Goal: Find specific page/section: Find specific page/section

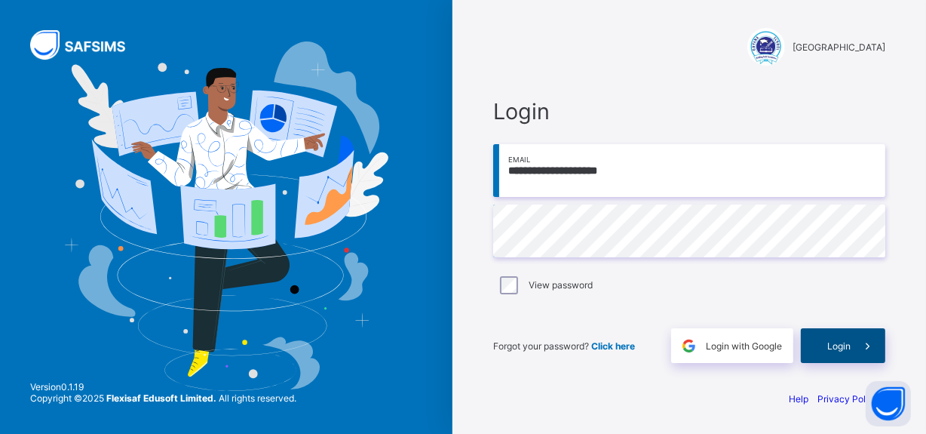
scroll to position [2, 0]
click at [844, 351] on div "Login" at bounding box center [843, 345] width 84 height 35
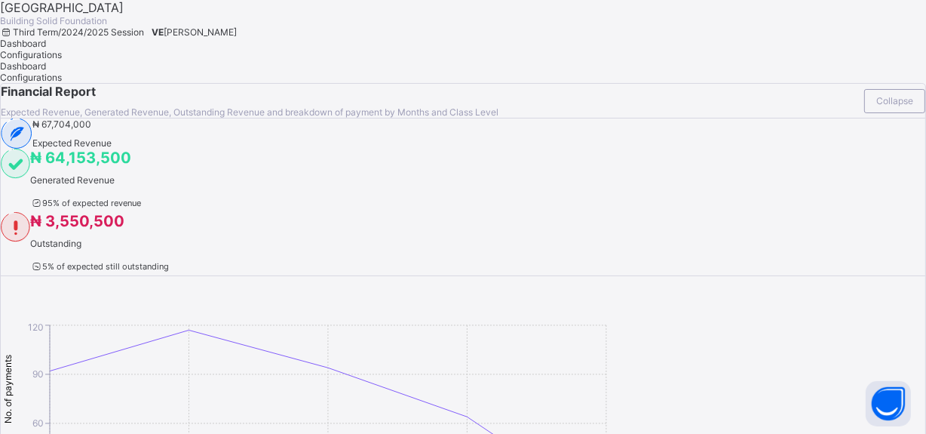
click at [237, 32] on span "[PERSON_NAME]" at bounding box center [200, 31] width 73 height 11
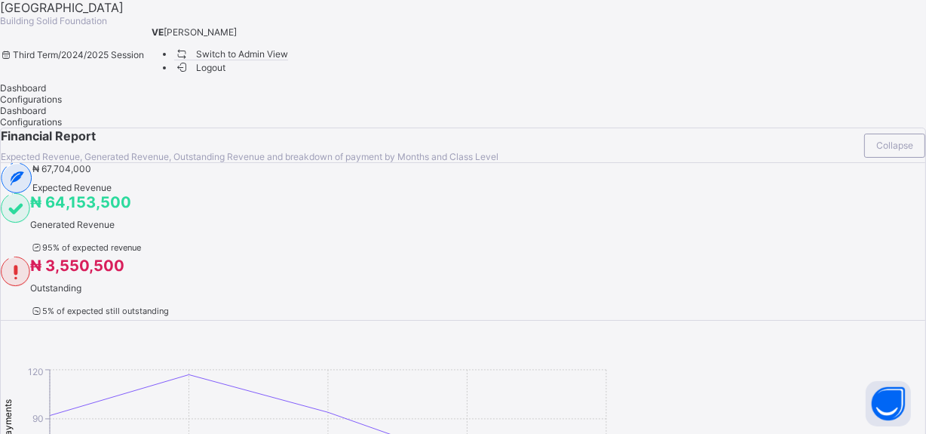
click at [289, 62] on span "Switch to Admin View" at bounding box center [231, 54] width 115 height 16
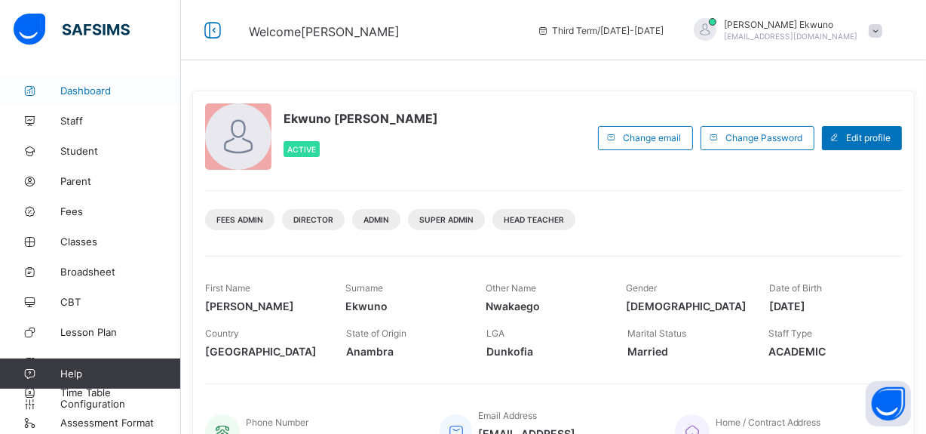
click at [81, 90] on span "Dashboard" at bounding box center [120, 90] width 121 height 12
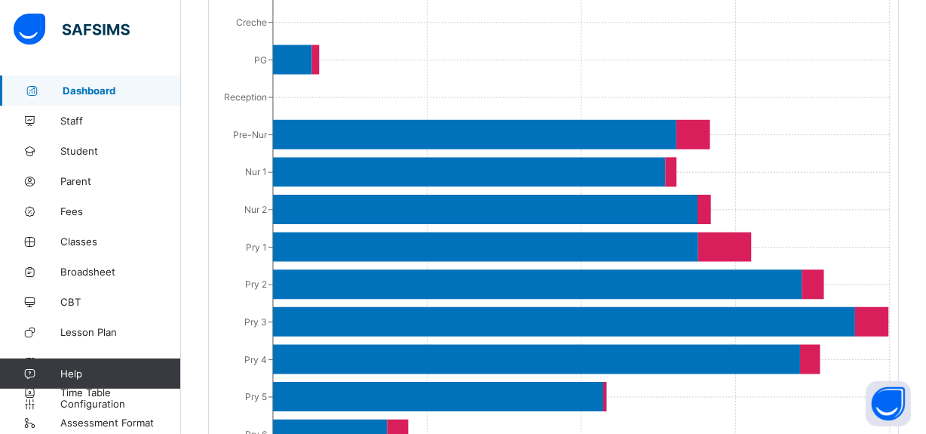
scroll to position [1258, 0]
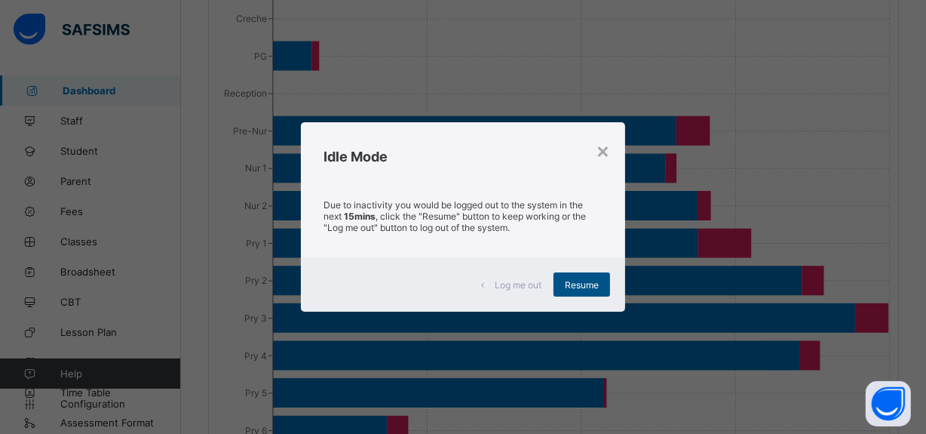
click at [584, 287] on span "Resume" at bounding box center [582, 284] width 34 height 11
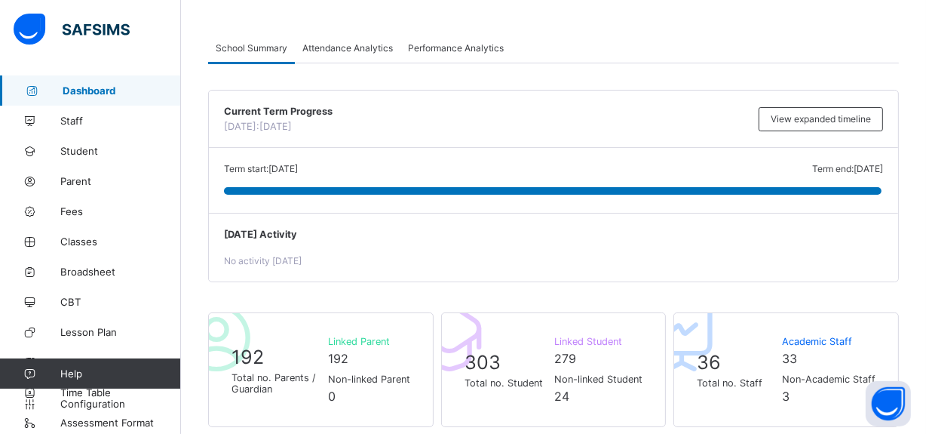
scroll to position [51, 0]
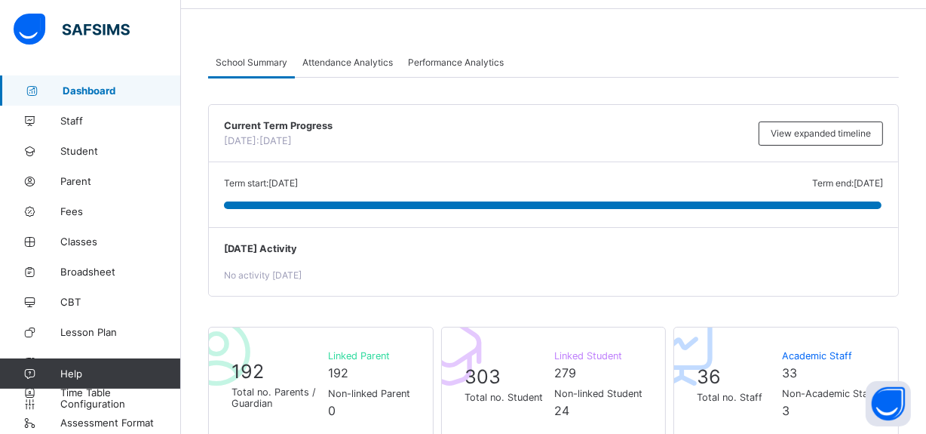
click at [458, 61] on span "Performance Analytics" at bounding box center [456, 62] width 96 height 11
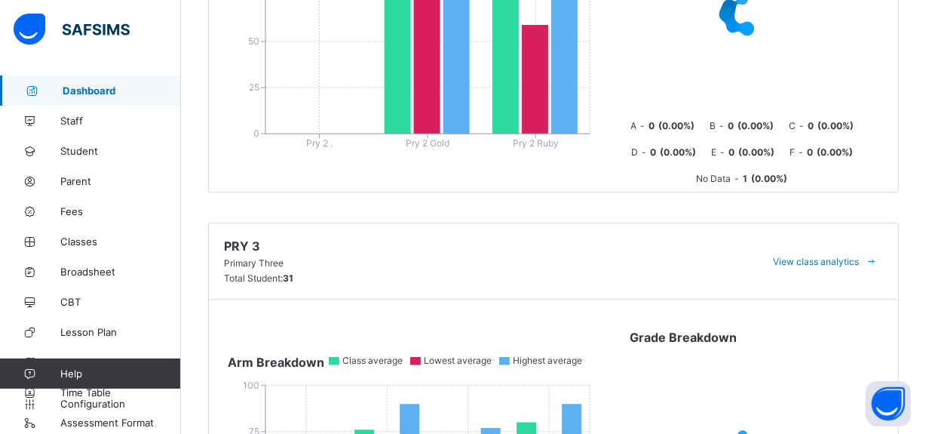
scroll to position [844, 0]
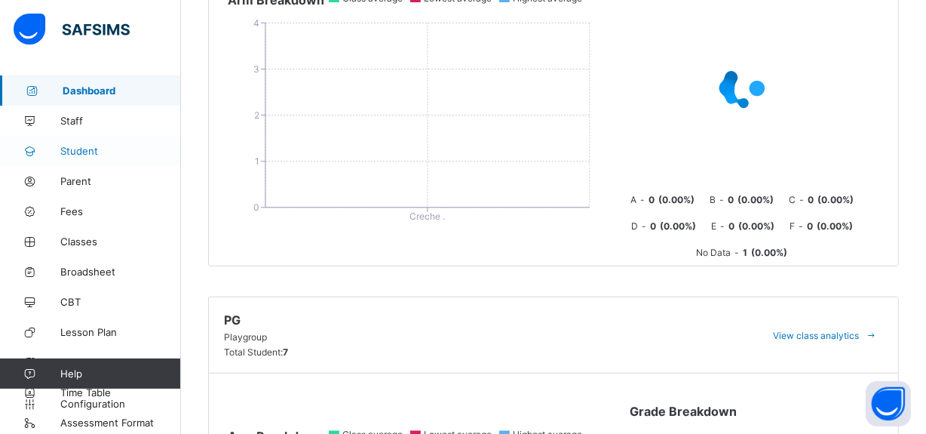
click at [75, 151] on span "Student" at bounding box center [120, 151] width 121 height 12
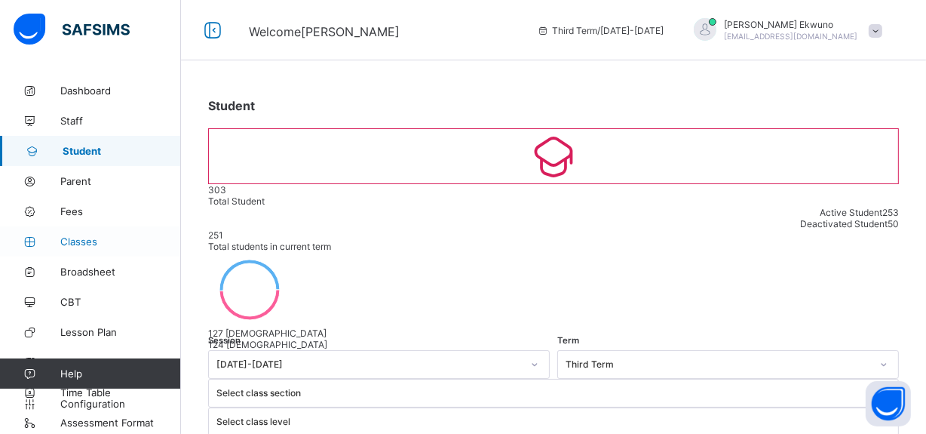
click at [76, 236] on span "Classes" at bounding box center [120, 241] width 121 height 12
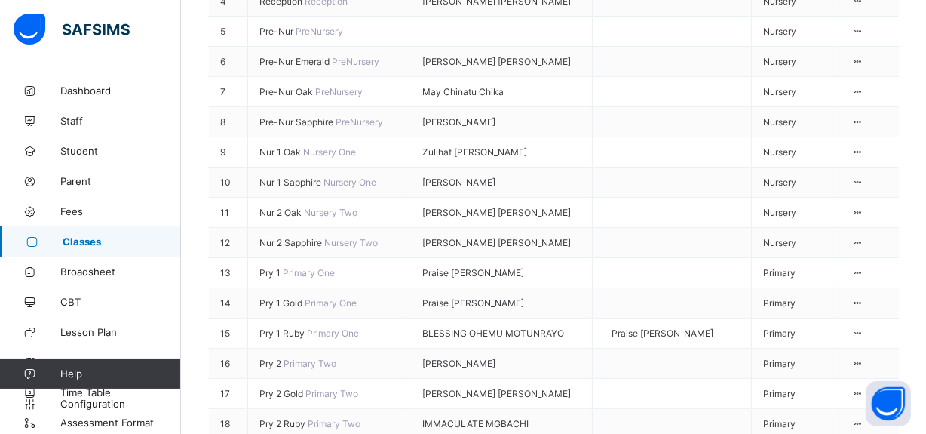
scroll to position [394, 0]
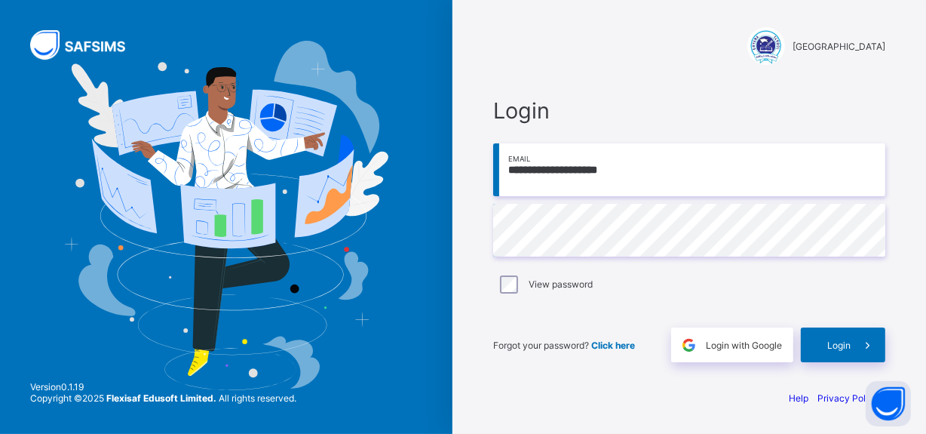
scroll to position [2, 0]
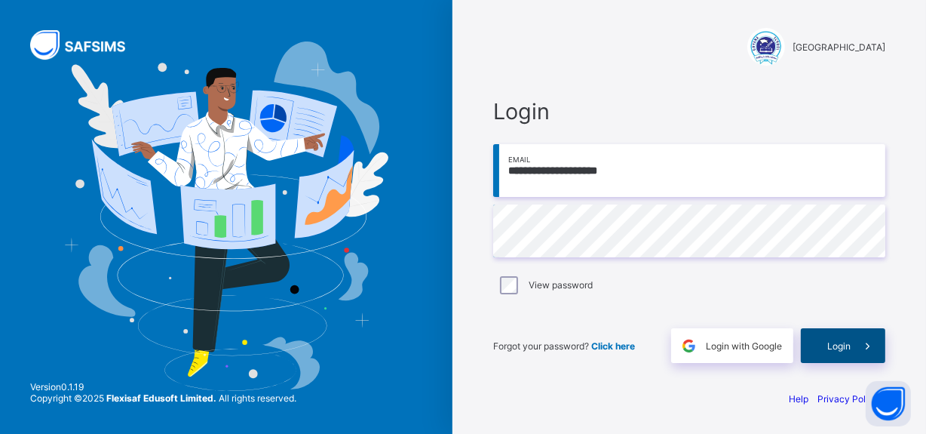
click at [850, 344] on span "Login" at bounding box center [838, 345] width 23 height 11
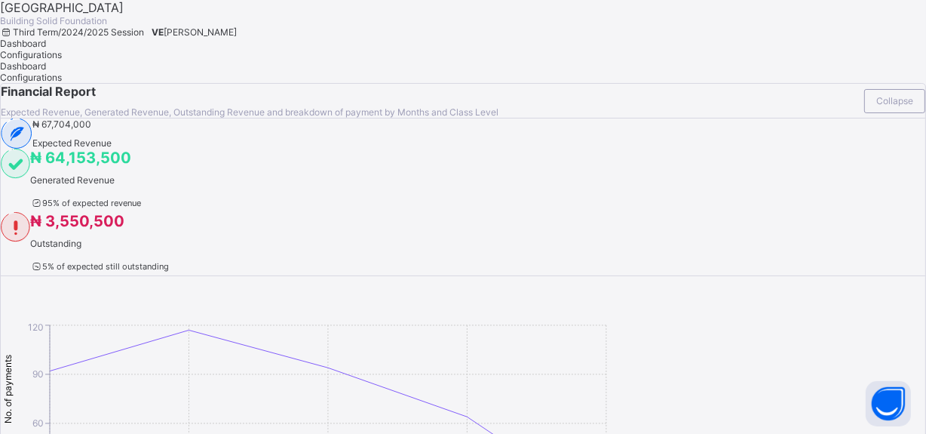
click at [237, 32] on span "[PERSON_NAME]" at bounding box center [200, 31] width 73 height 11
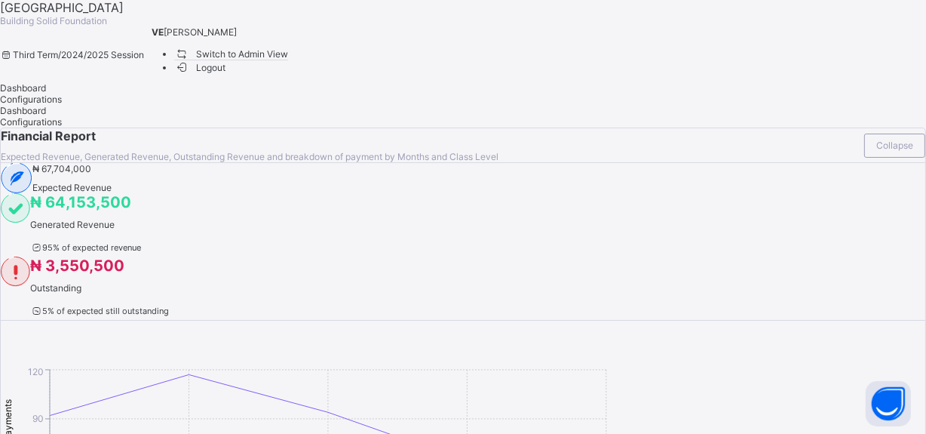
click at [289, 62] on span "Switch to Admin View" at bounding box center [231, 54] width 115 height 16
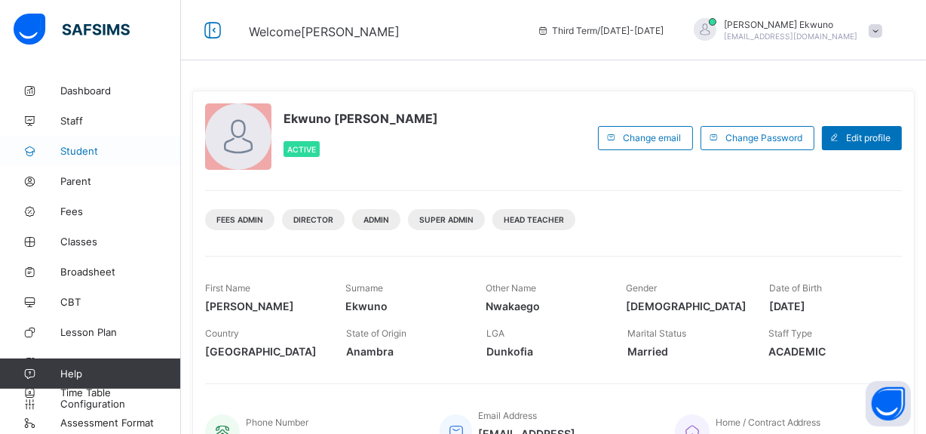
click at [82, 156] on span "Student" at bounding box center [120, 151] width 121 height 12
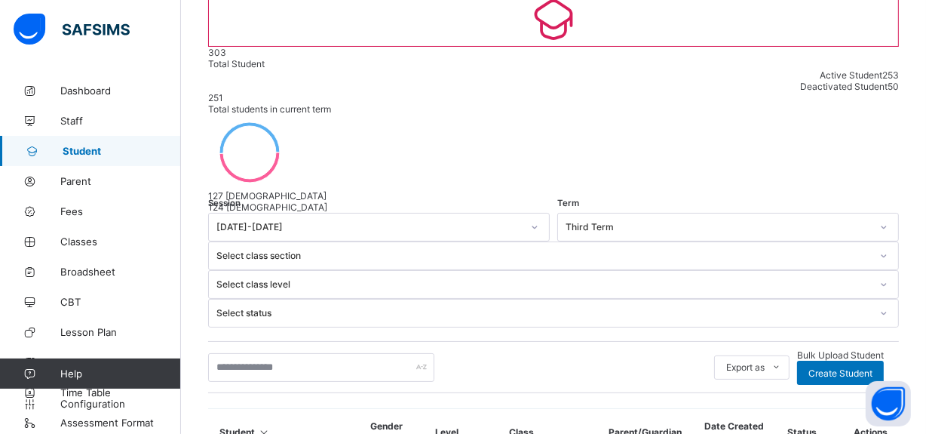
scroll to position [144, 0]
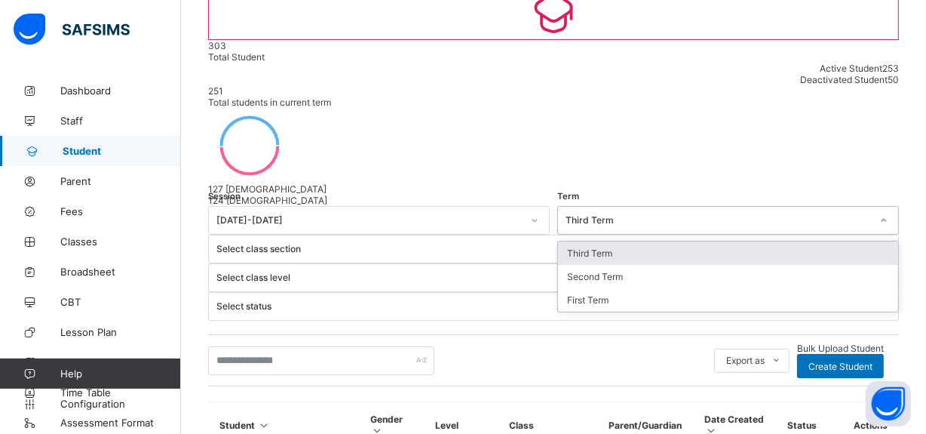
click at [565, 215] on div "Third Term" at bounding box center [717, 220] width 305 height 11
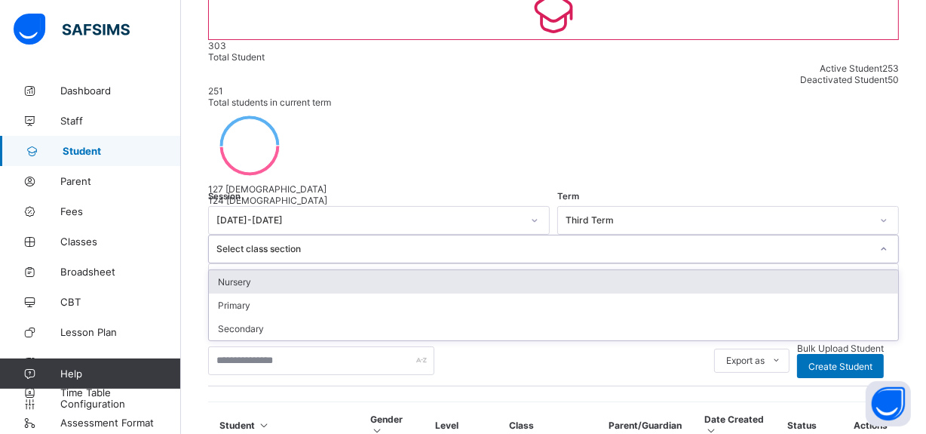
click at [507, 244] on div "Select class section" at bounding box center [543, 249] width 654 height 11
click at [489, 270] on div "Nursery" at bounding box center [553, 281] width 689 height 23
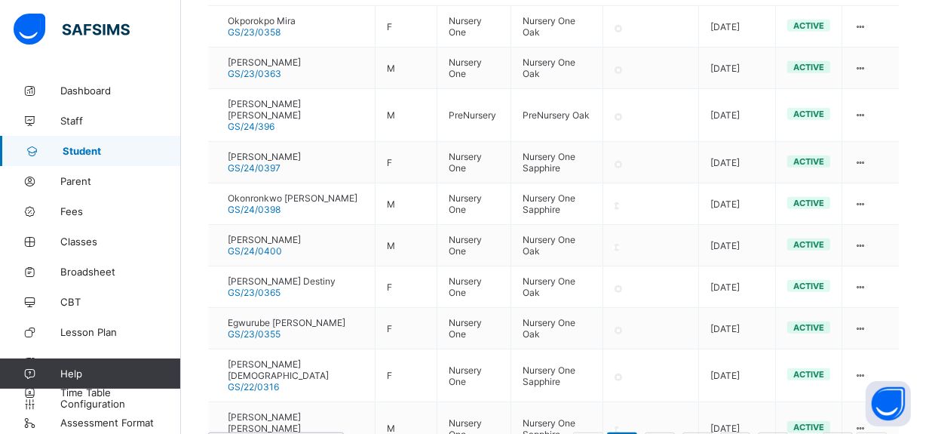
scroll to position [664, 0]
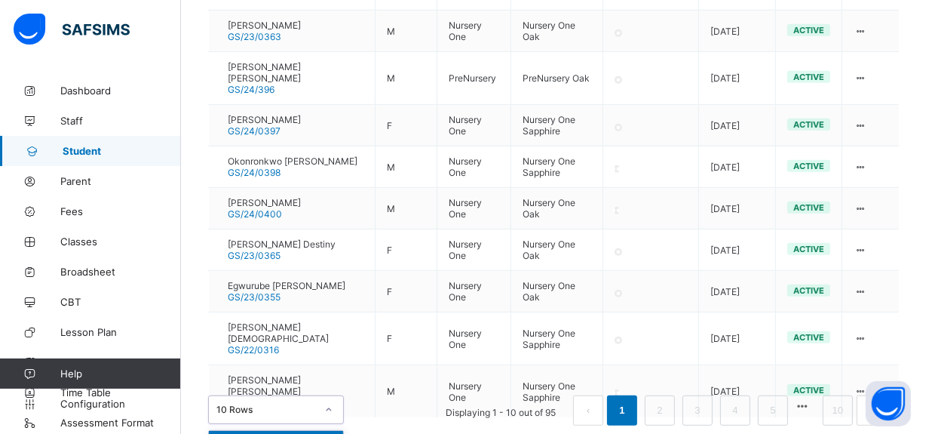
click at [333, 395] on div "option 10 Rows focused, 1 of 3. 3 results available. Use Up and Down to choose …" at bounding box center [276, 409] width 136 height 29
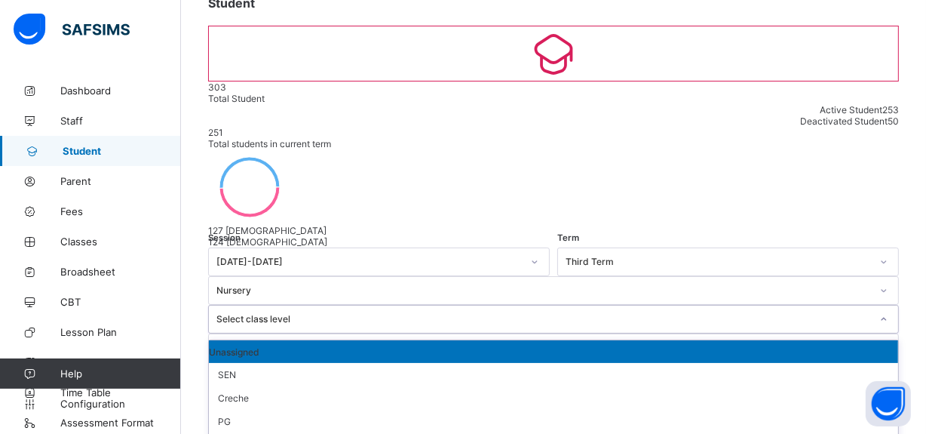
scroll to position [106, 0]
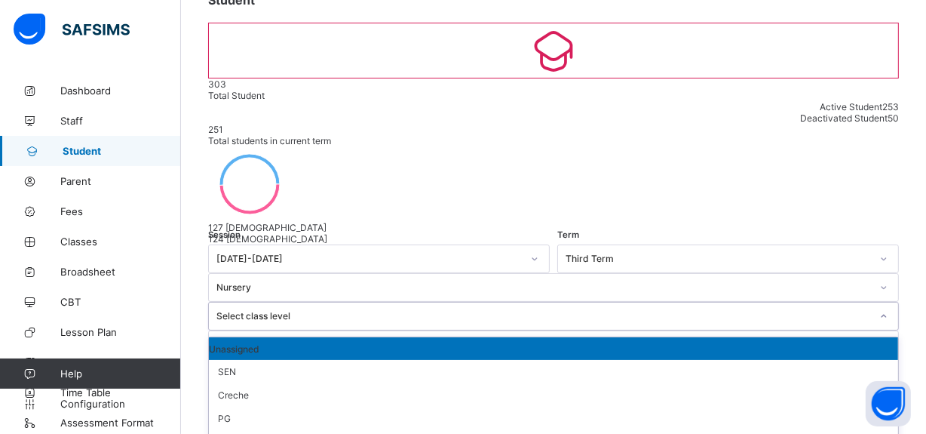
click at [629, 302] on div "Select class level" at bounding box center [553, 316] width 691 height 29
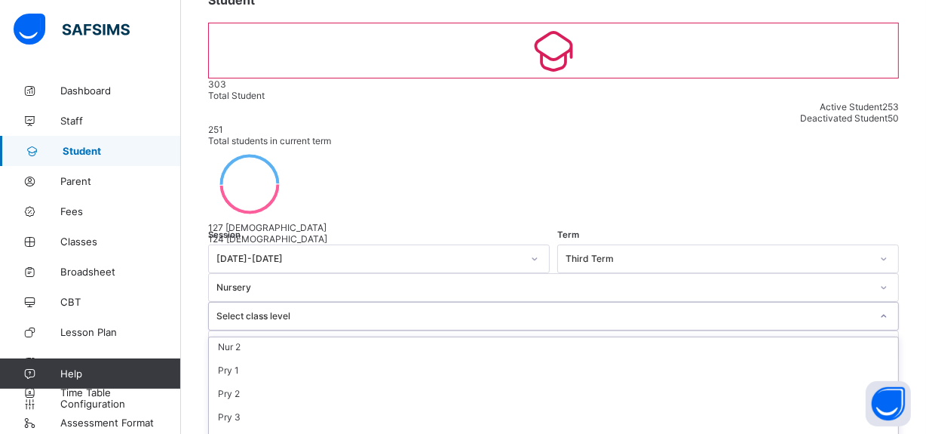
scroll to position [0, 0]
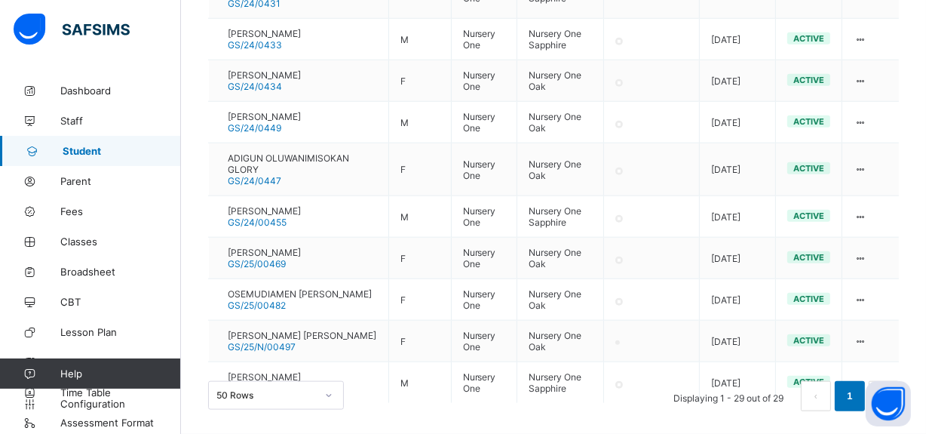
scroll to position [1493, 0]
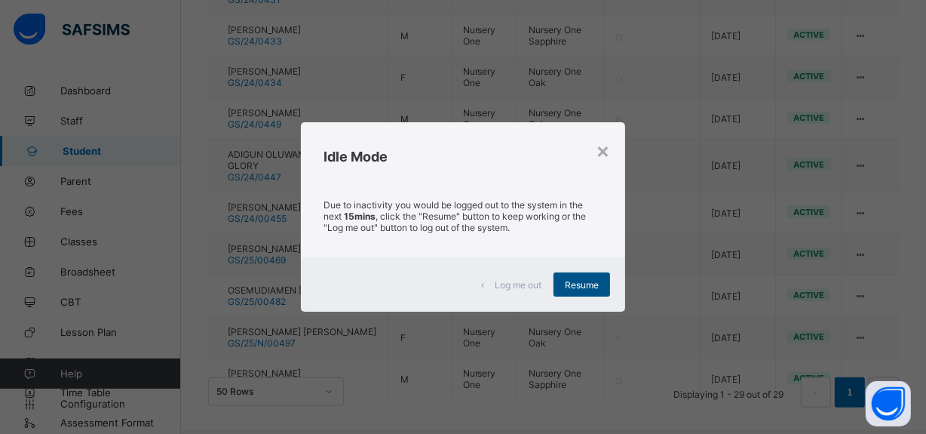
click at [594, 287] on span "Resume" at bounding box center [582, 284] width 34 height 11
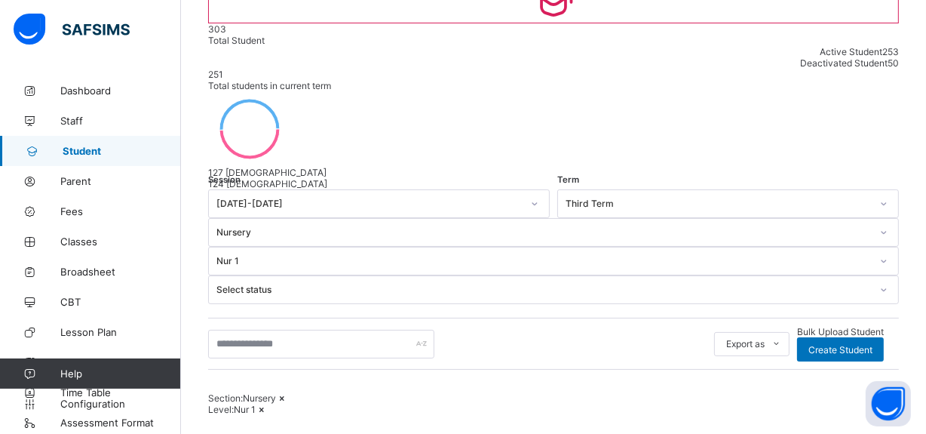
scroll to position [190, 0]
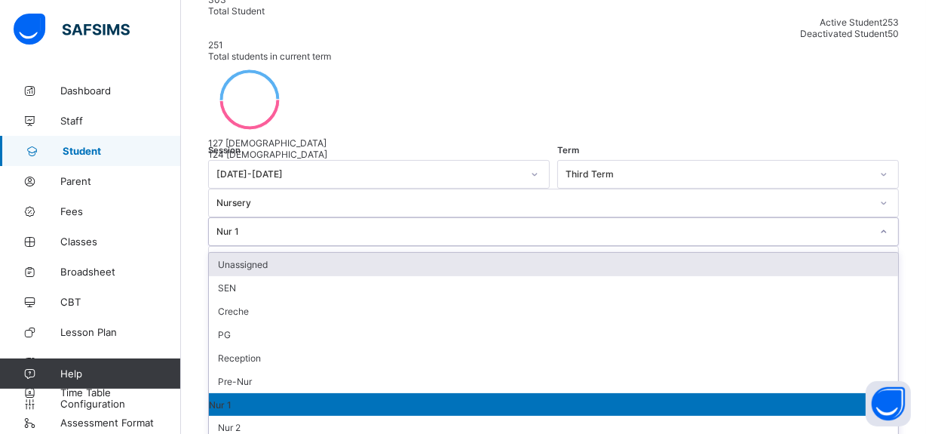
click at [879, 224] on icon at bounding box center [883, 231] width 9 height 15
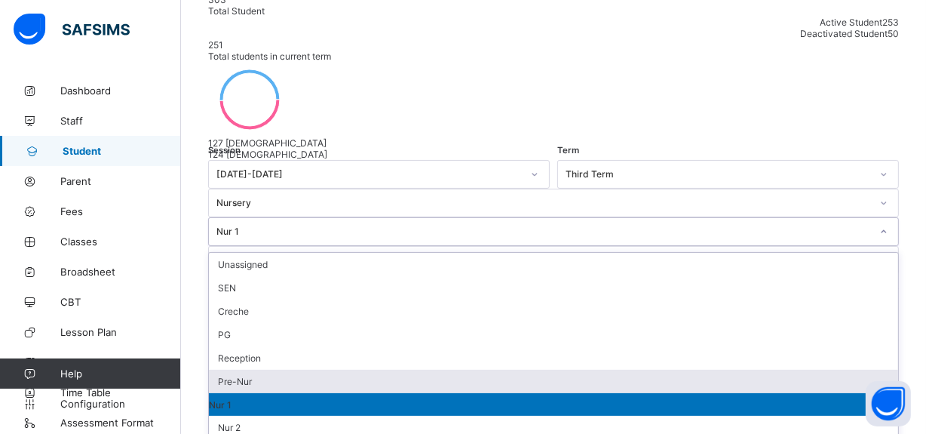
click at [620, 369] on div "Pre-Nur" at bounding box center [553, 380] width 689 height 23
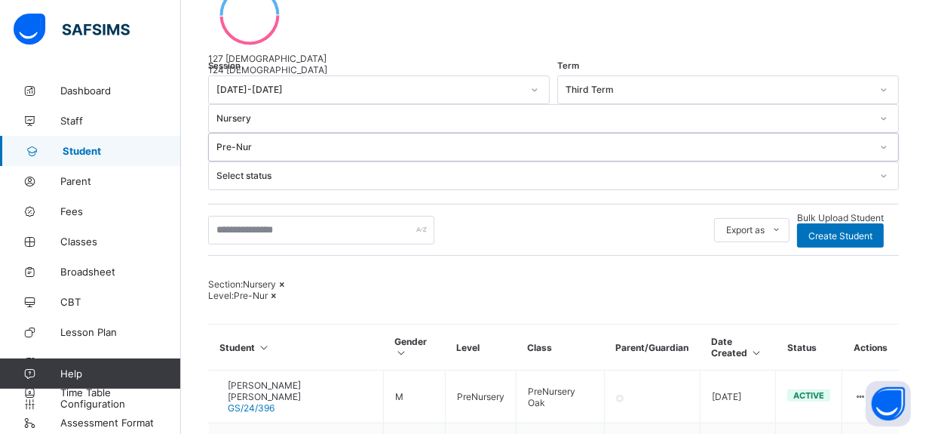
scroll to position [242, 0]
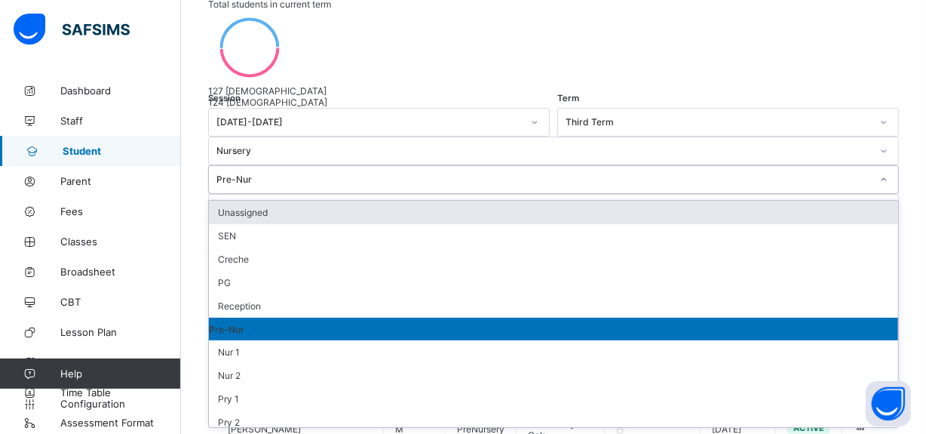
click at [871, 167] on div at bounding box center [884, 179] width 26 height 24
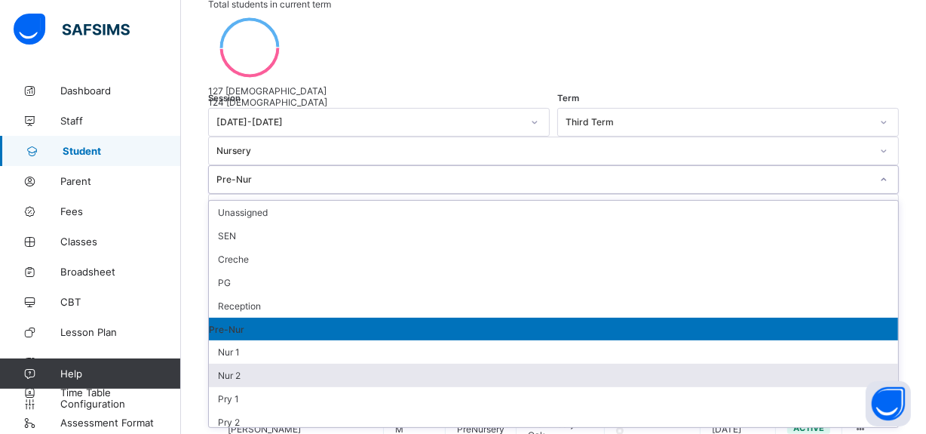
click at [627, 363] on div "Nur 2" at bounding box center [553, 374] width 689 height 23
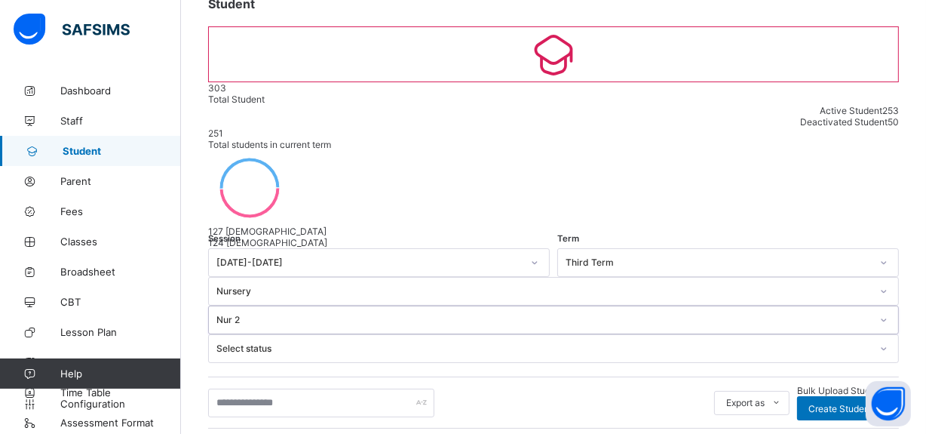
scroll to position [81, 0]
